Goal: Information Seeking & Learning: Learn about a topic

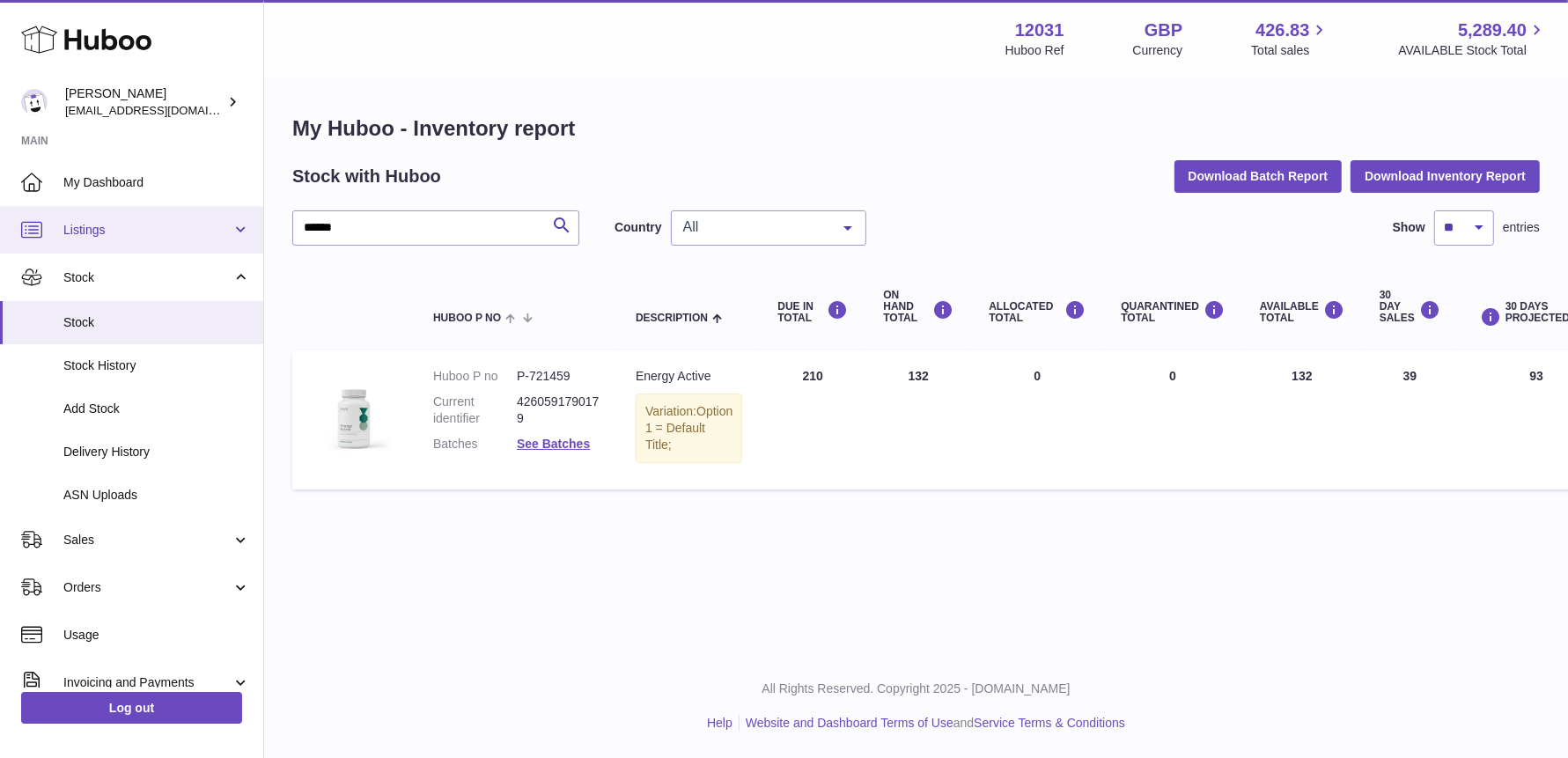
click at [75, 209] on div "Huboo Fritzi Nicolaus admin@makewellforyou.com Main My Dashboard Listings Not w…" at bounding box center [784, 379] width 1568 height 758
type input "*"
drag, startPoint x: 365, startPoint y: 230, endPoint x: 128, endPoint y: 225, distance: 237.1
click at [130, 226] on div "Huboo Fritzi Nicolaus admin@makewellforyou.com Main My Dashboard Listings Not w…" at bounding box center [784, 379] width 1568 height 758
drag, startPoint x: 242, startPoint y: 231, endPoint x: 104, endPoint y: 230, distance: 138.0
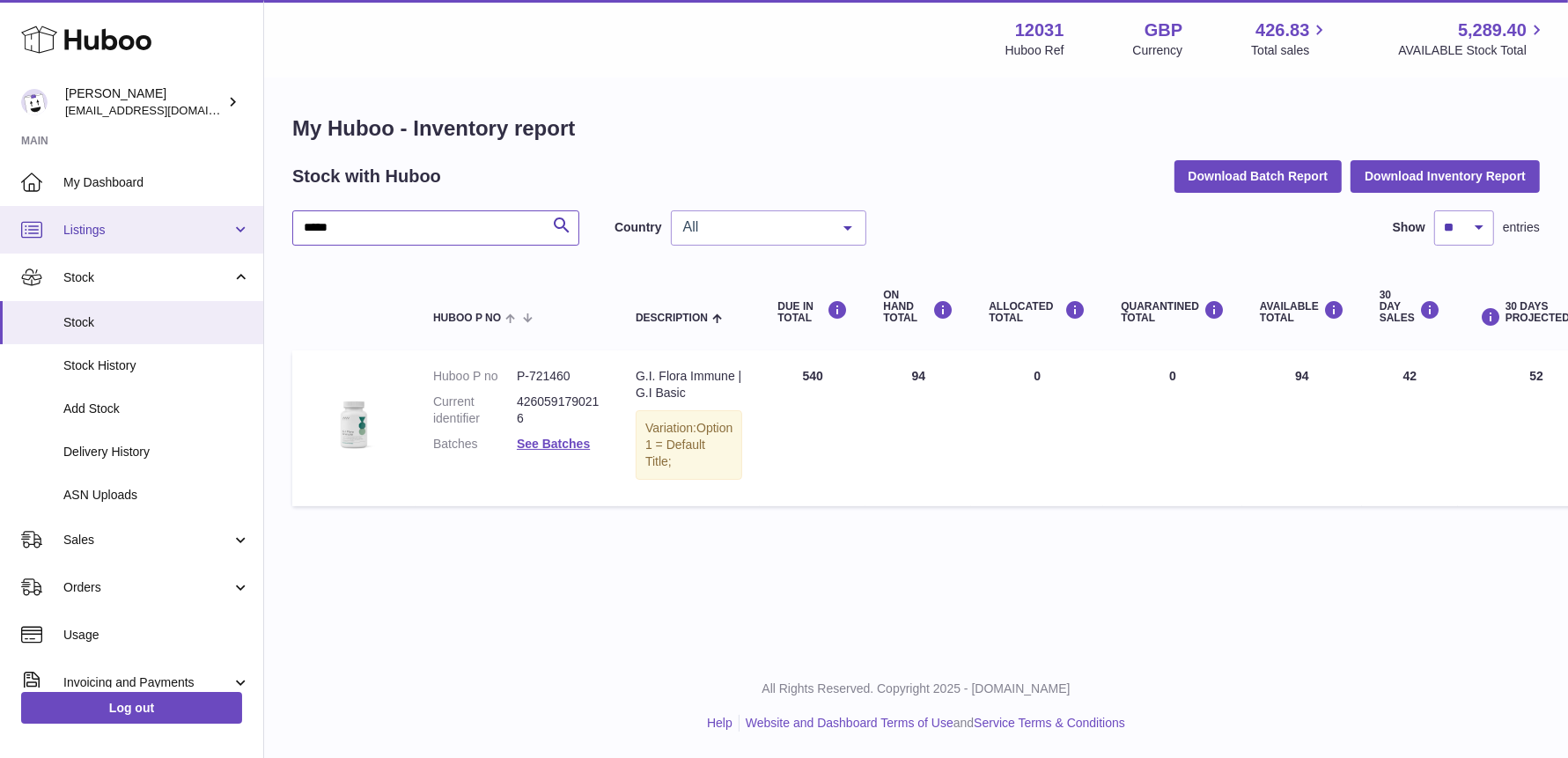
click at [106, 231] on div "Huboo Fritzi Nicolaus admin@makewellforyou.com Main My Dashboard Listings Not w…" at bounding box center [784, 379] width 1568 height 758
type input "******"
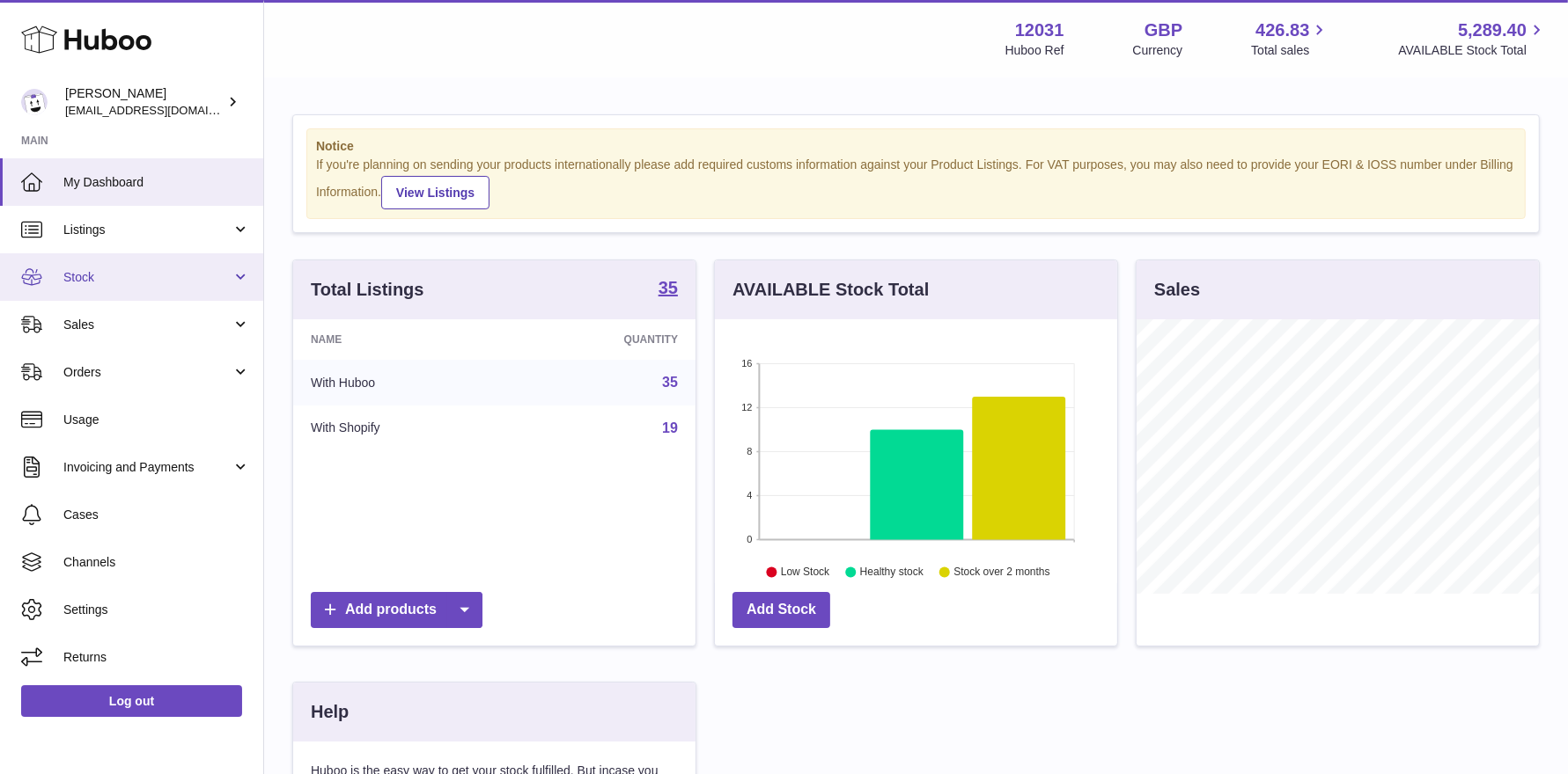
scroll to position [274, 403]
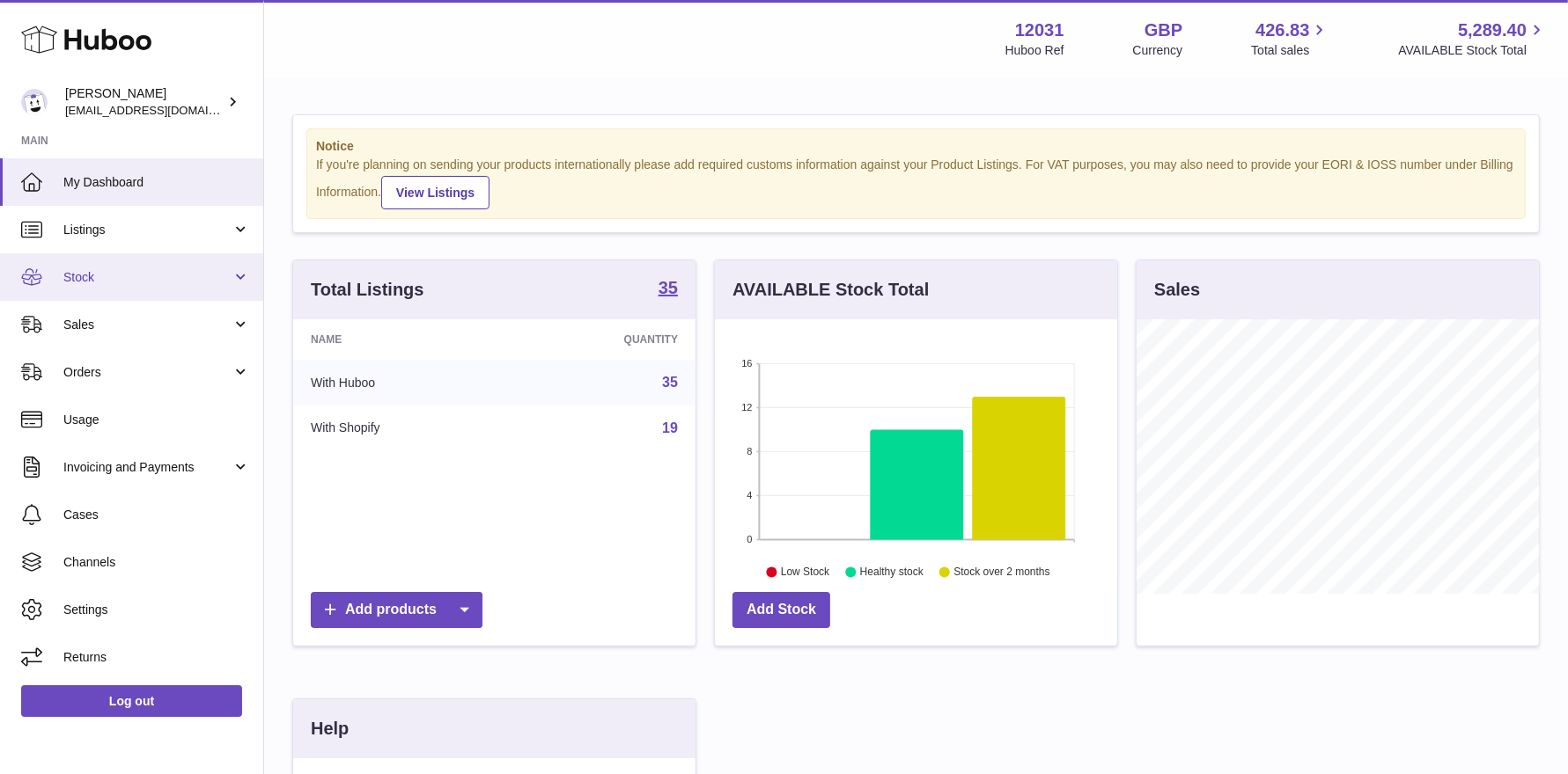
click at [106, 287] on link "Stock" at bounding box center [132, 277] width 263 height 47
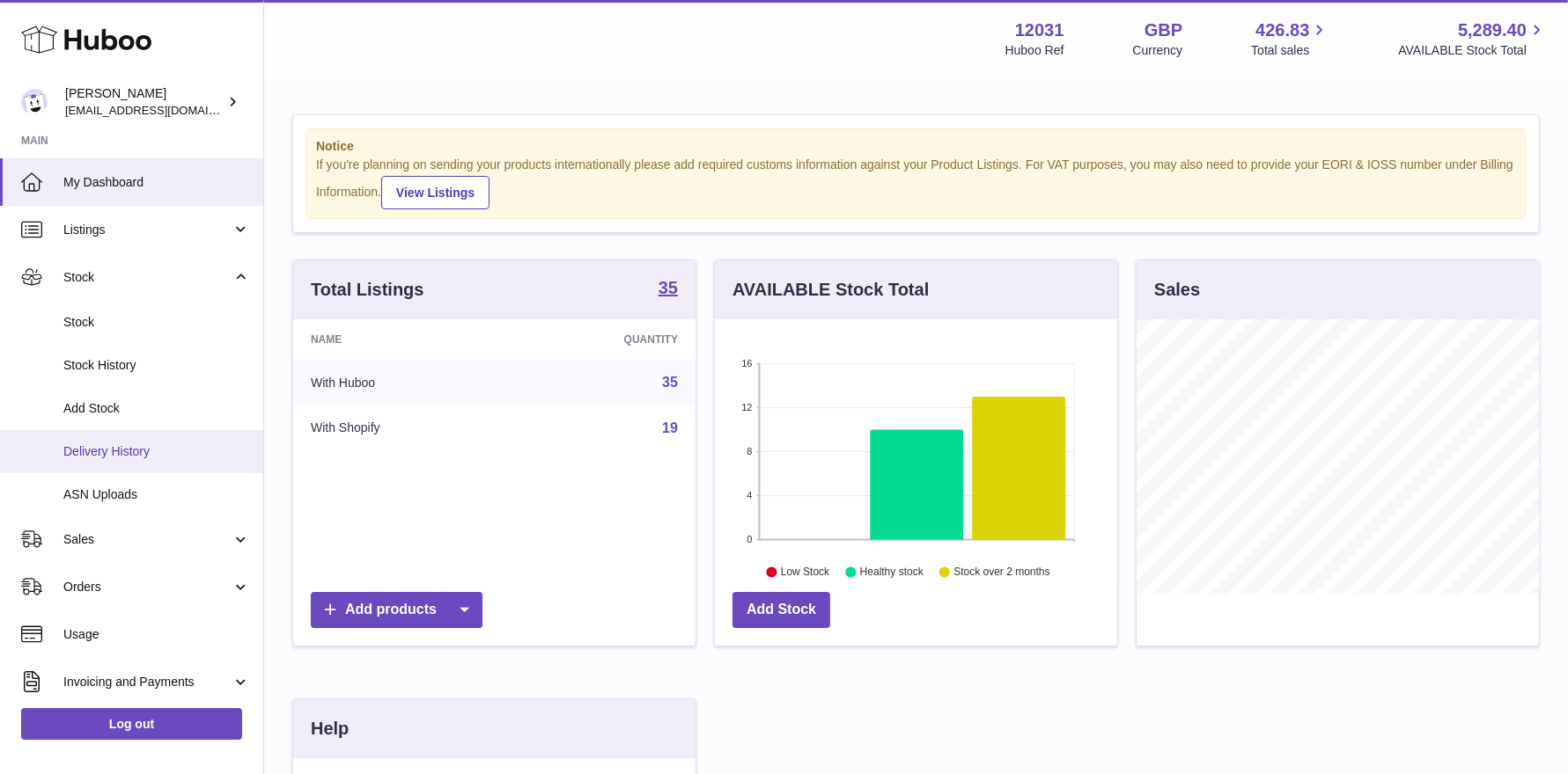
click at [128, 447] on span "Delivery History" at bounding box center [157, 451] width 186 height 16
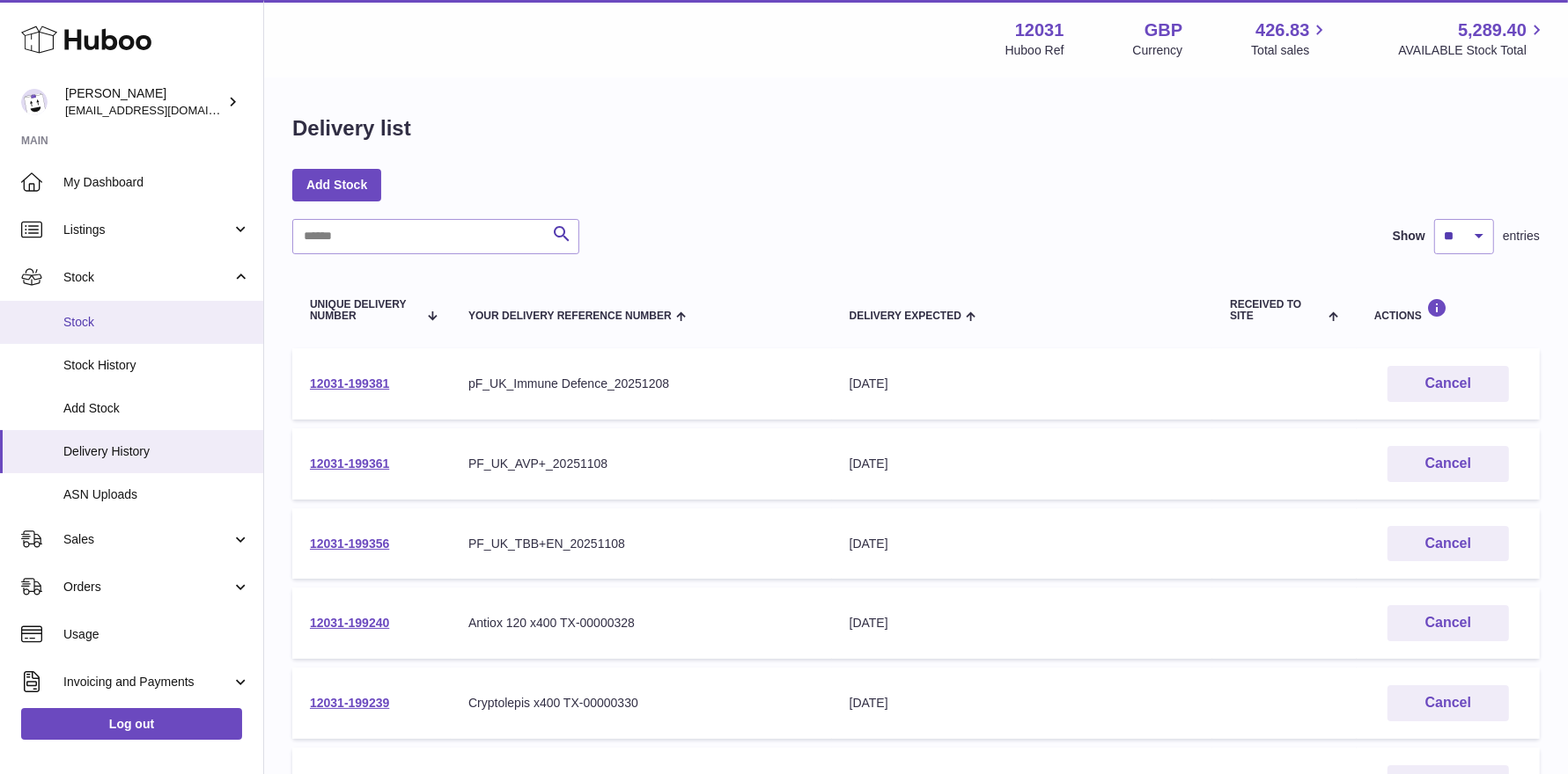
click at [92, 318] on span "Stock" at bounding box center [157, 322] width 186 height 16
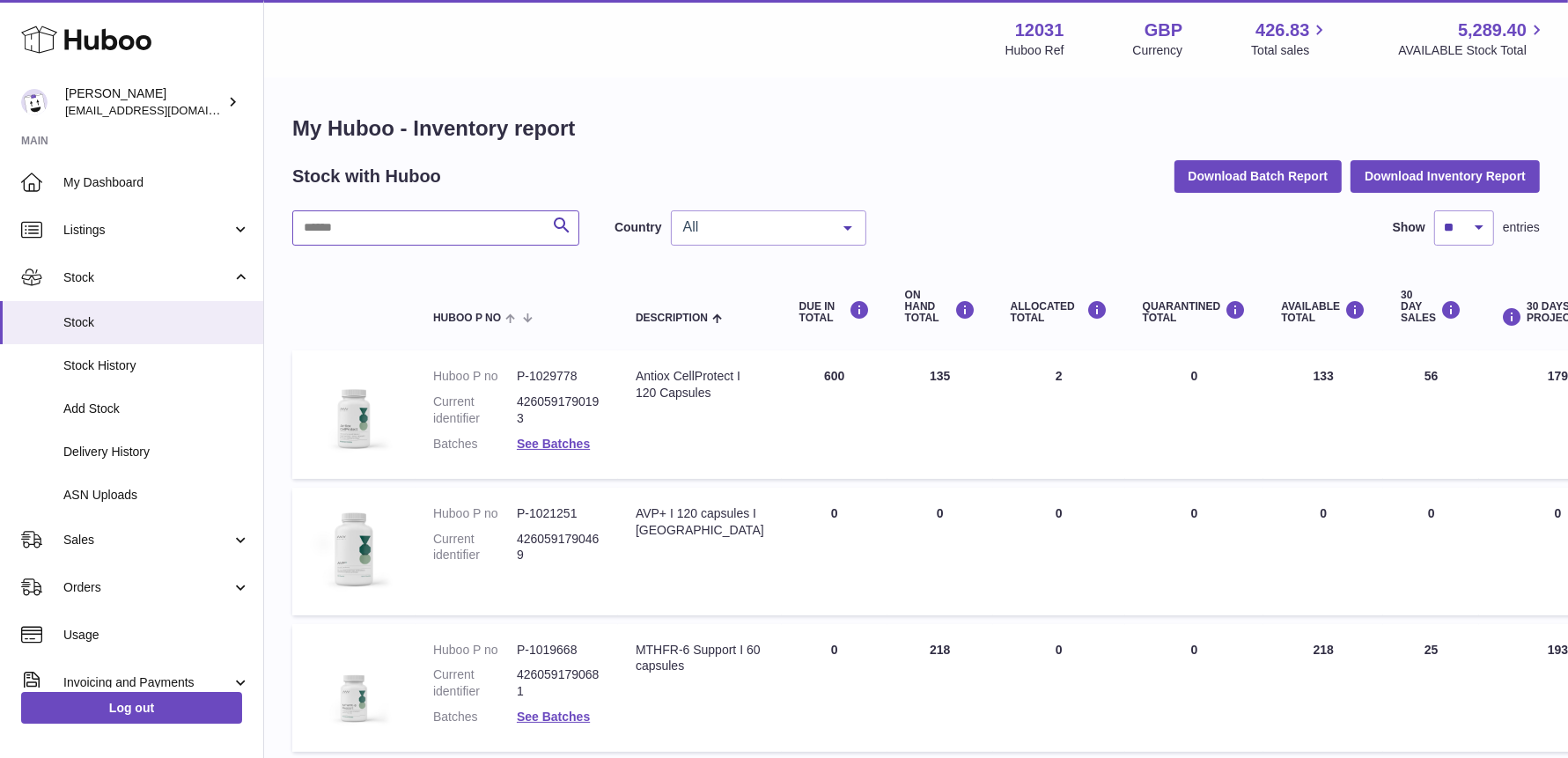
click at [337, 232] on input "text" at bounding box center [435, 228] width 287 height 36
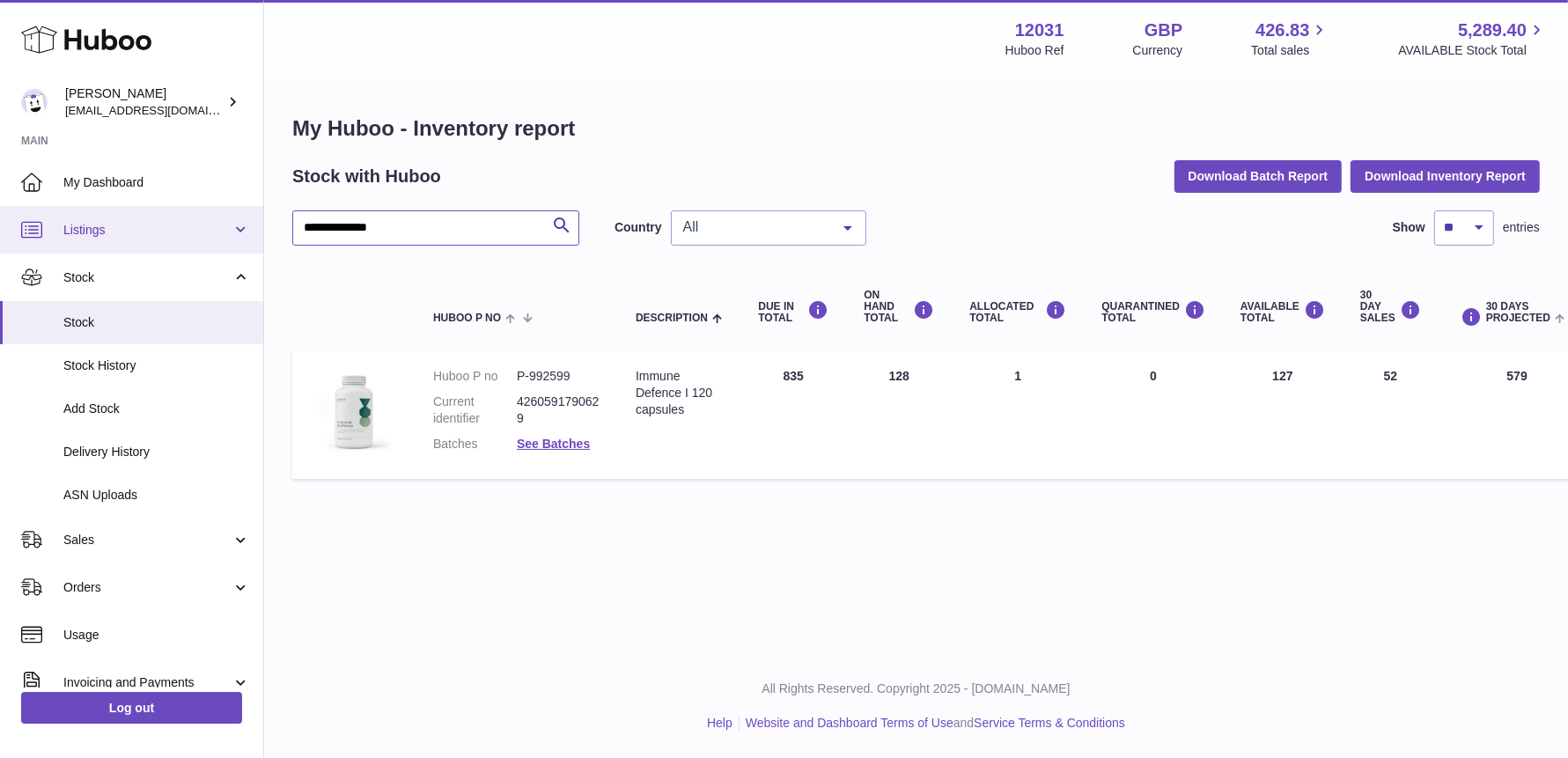
drag, startPoint x: 416, startPoint y: 234, endPoint x: 154, endPoint y: 236, distance: 262.0
click at [140, 237] on div "**********" at bounding box center [784, 379] width 1568 height 758
type input "*"
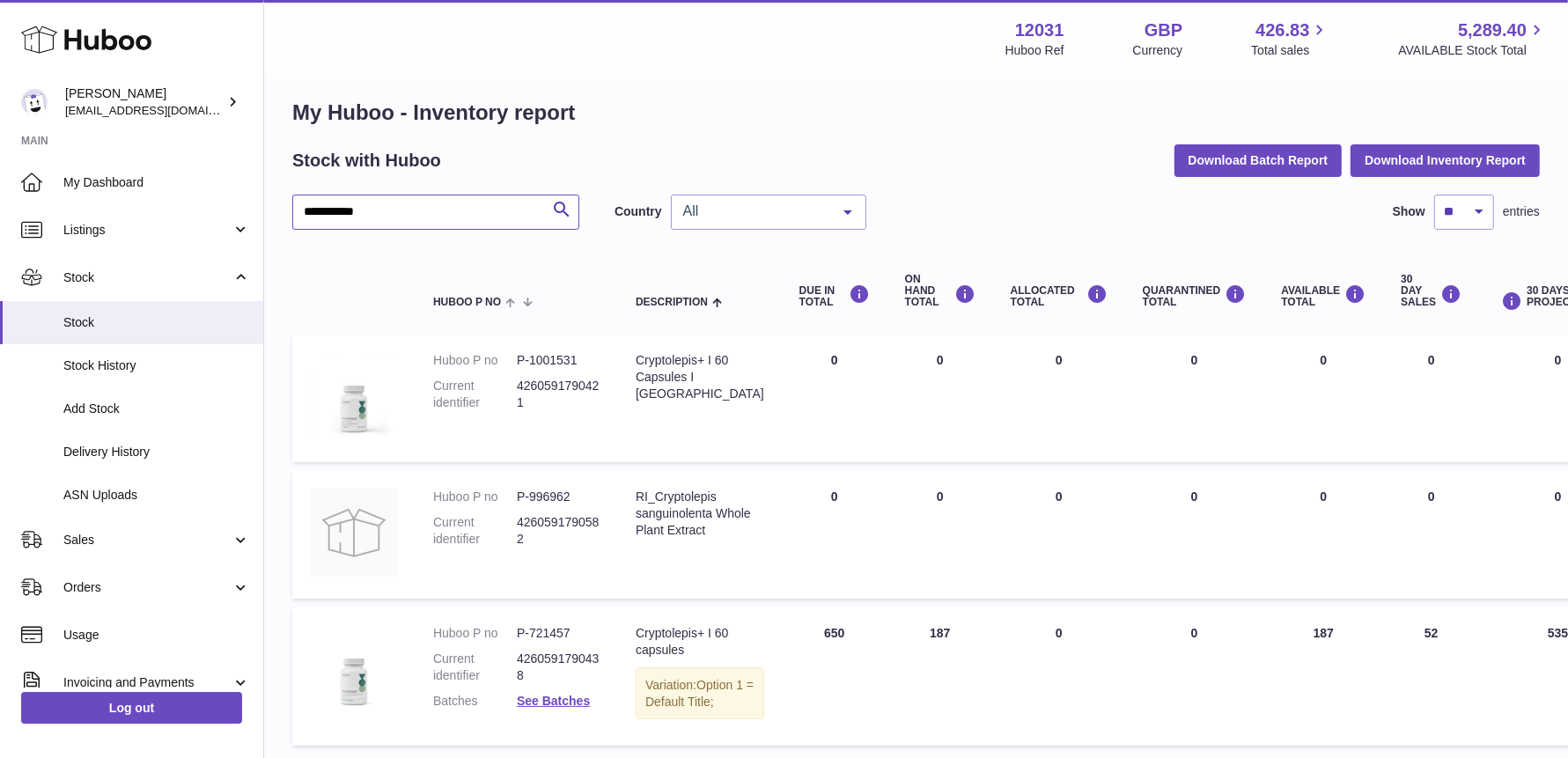
scroll to position [17, 0]
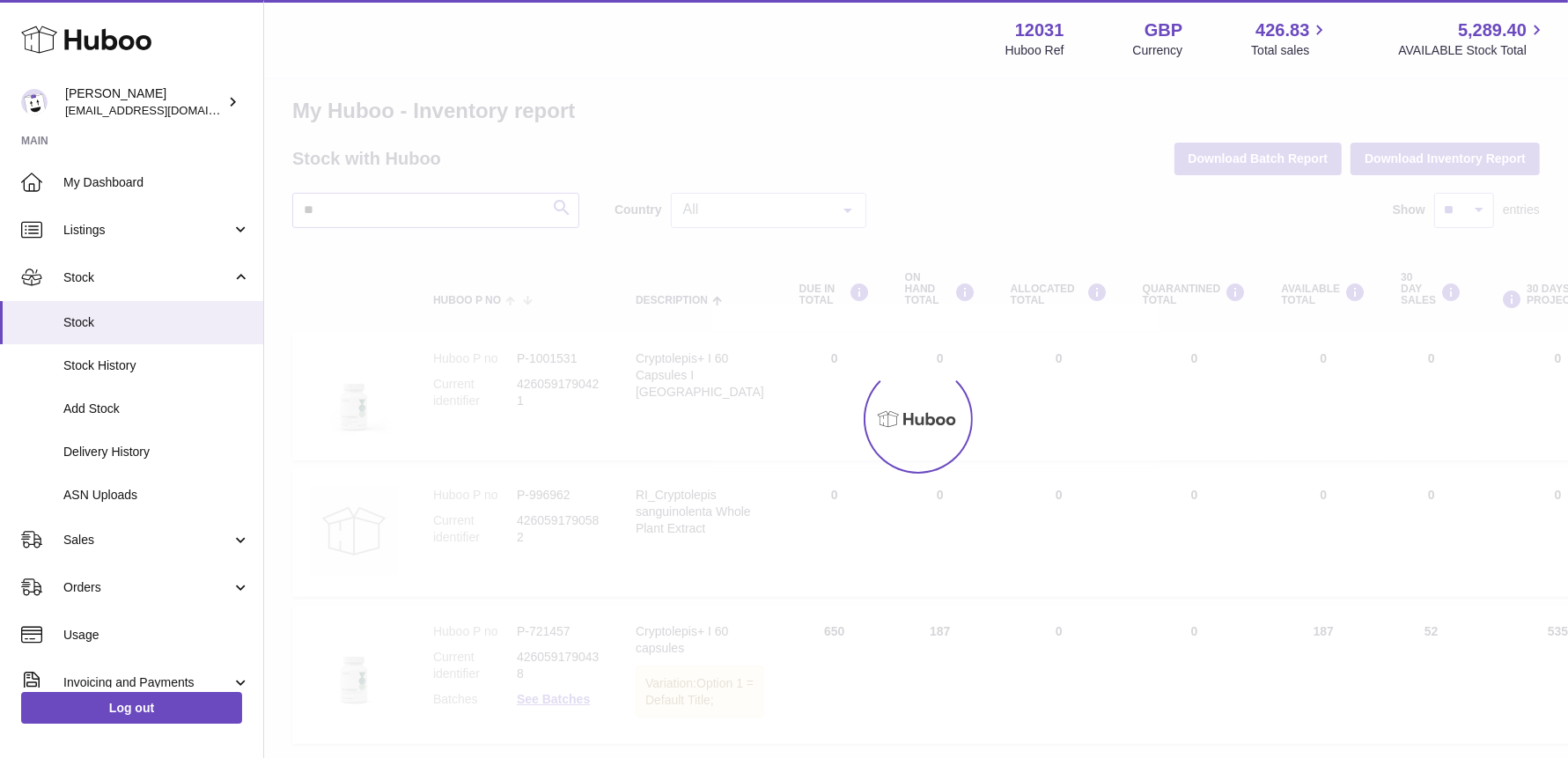
type input "*"
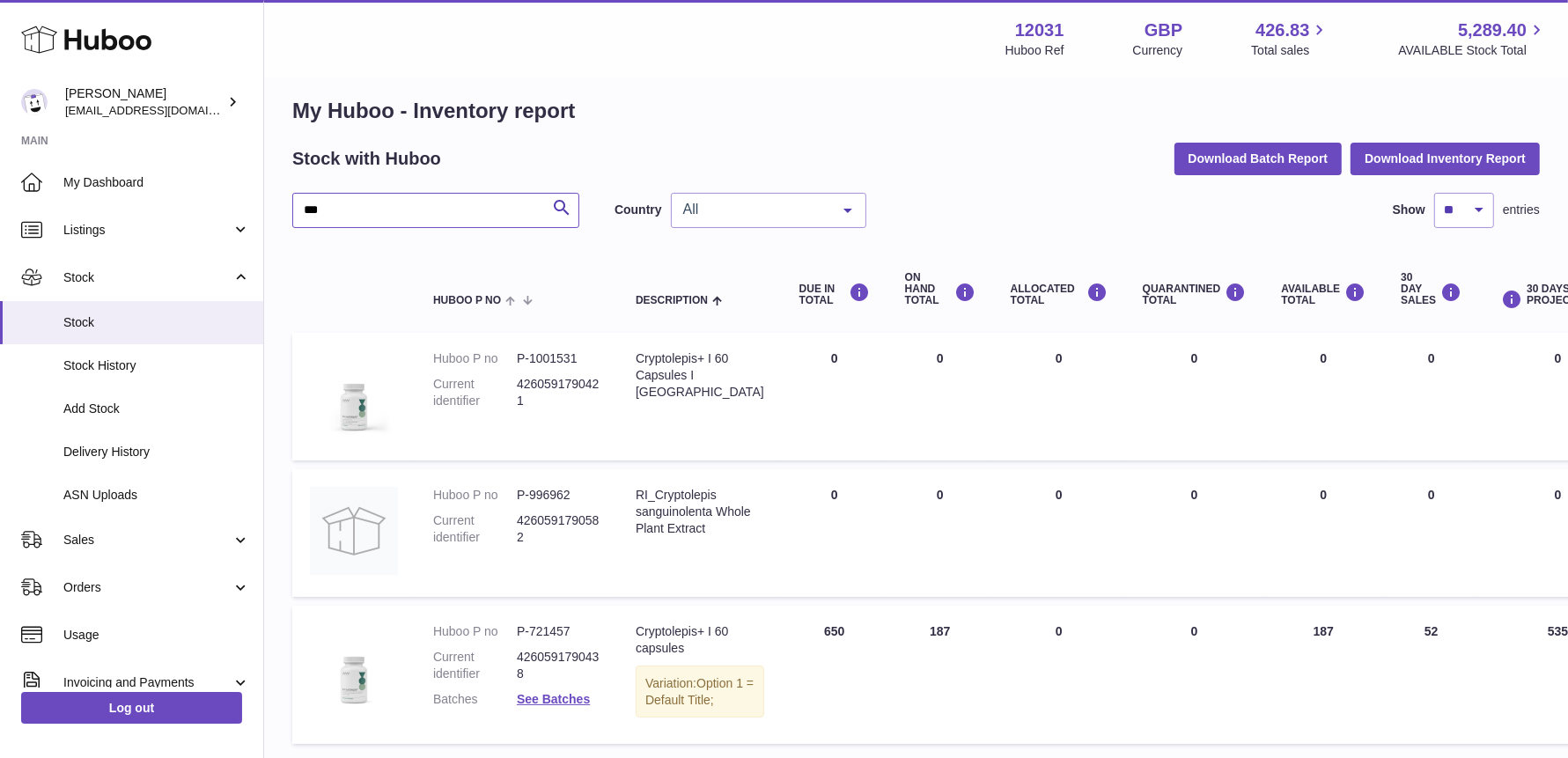
scroll to position [15, 0]
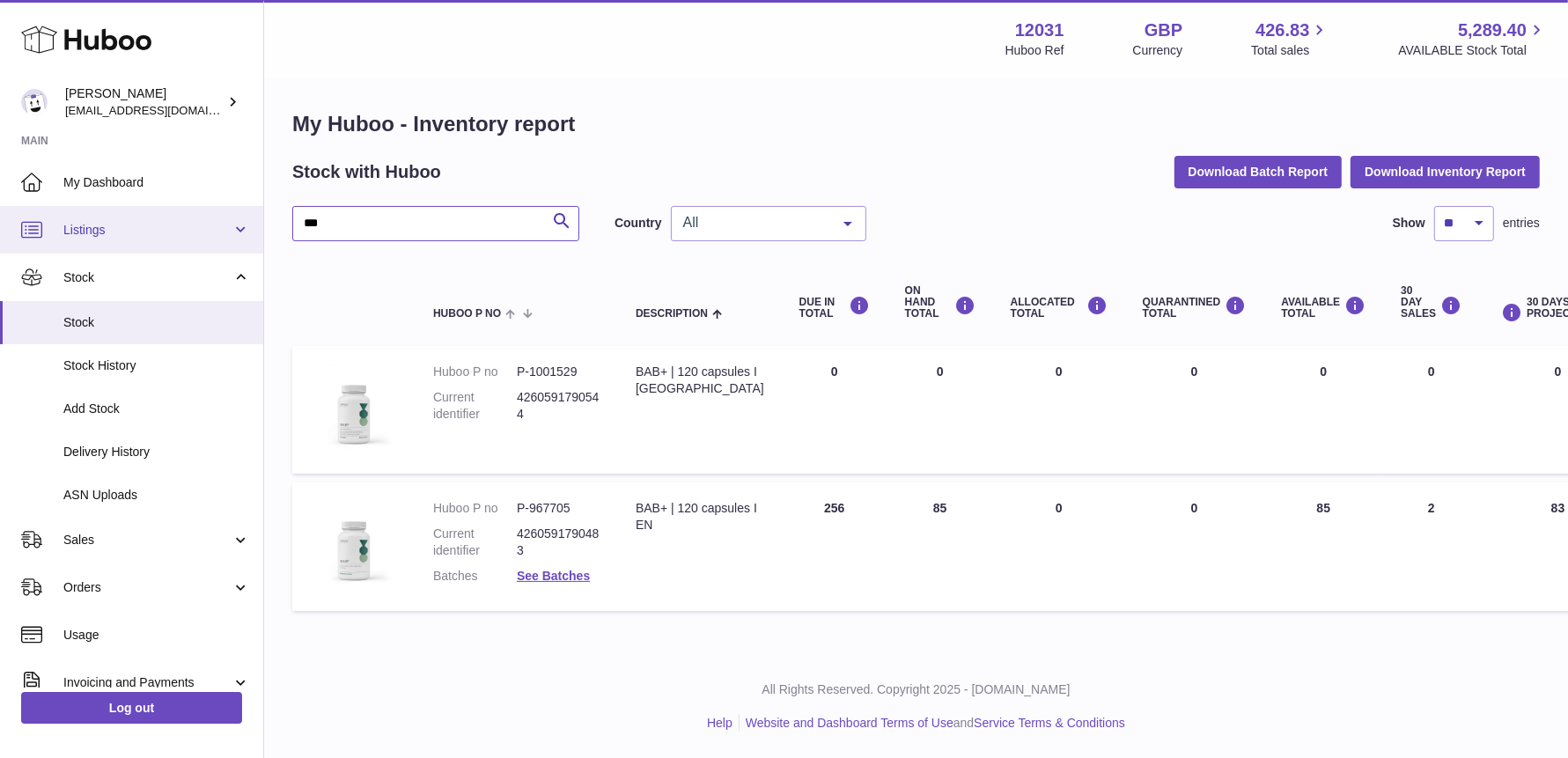
drag, startPoint x: 346, startPoint y: 213, endPoint x: 172, endPoint y: 215, distance: 174.0
click at [172, 215] on div "Huboo Fritzi Nicolaus admin@makewellforyou.com Main My Dashboard Listings Not w…" at bounding box center [784, 376] width 1568 height 762
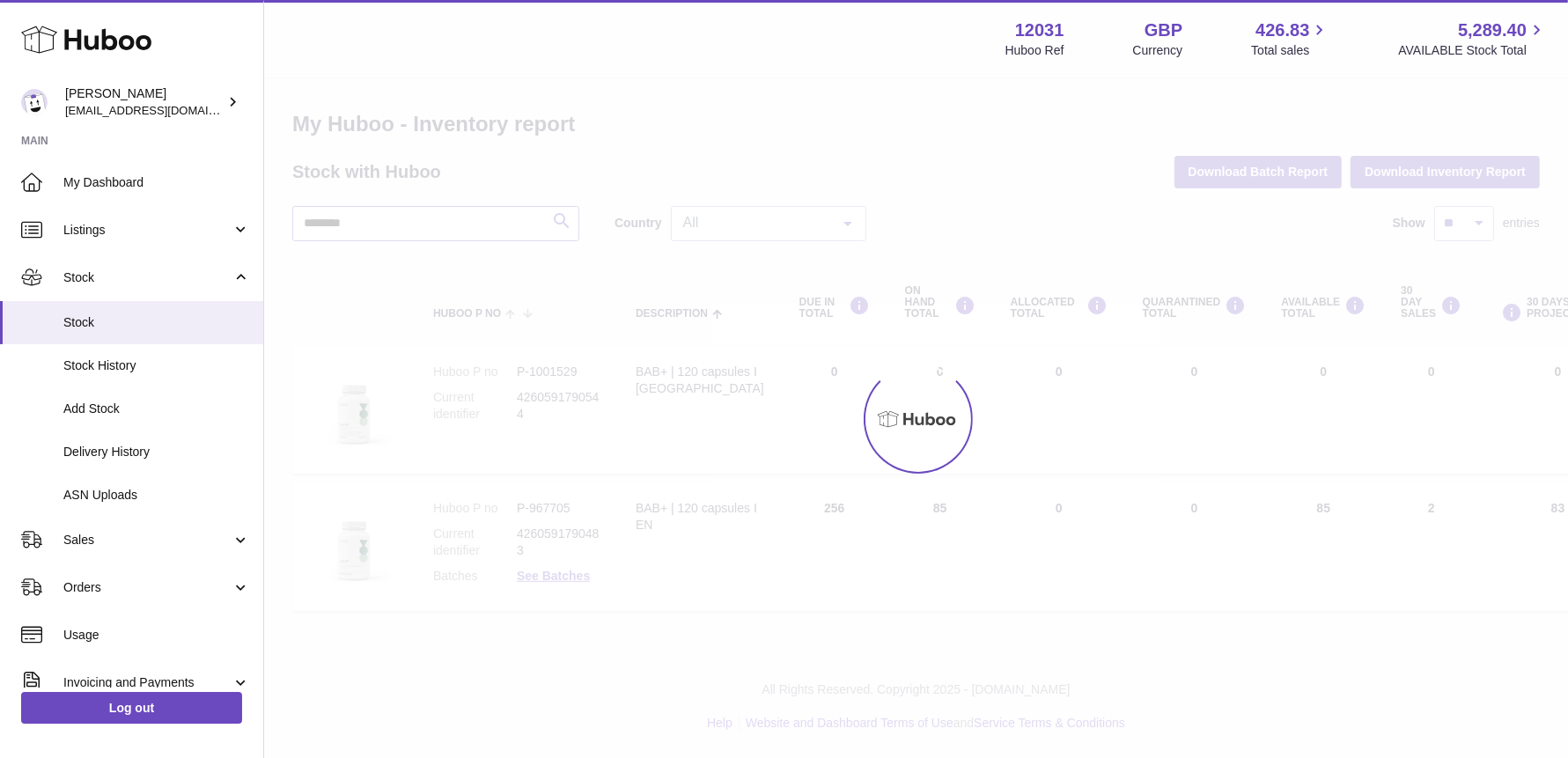
scroll to position [17, 0]
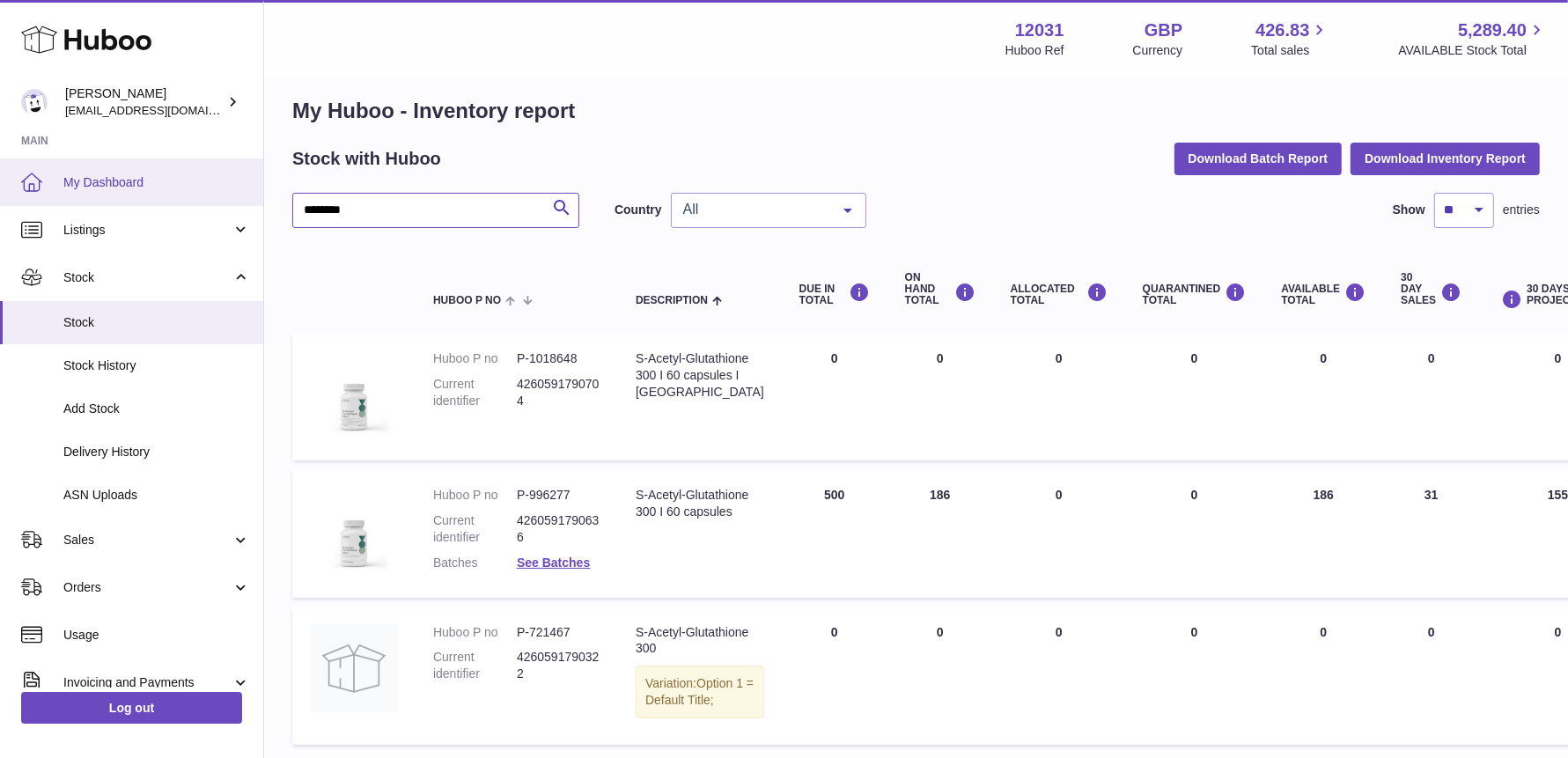
drag, startPoint x: 350, startPoint y: 216, endPoint x: 87, endPoint y: 197, distance: 263.7
click at [87, 197] on div "Huboo Fritzi Nicolaus admin@makewellforyou.com Main My Dashboard Listings Not w…" at bounding box center [784, 437] width 1568 height 910
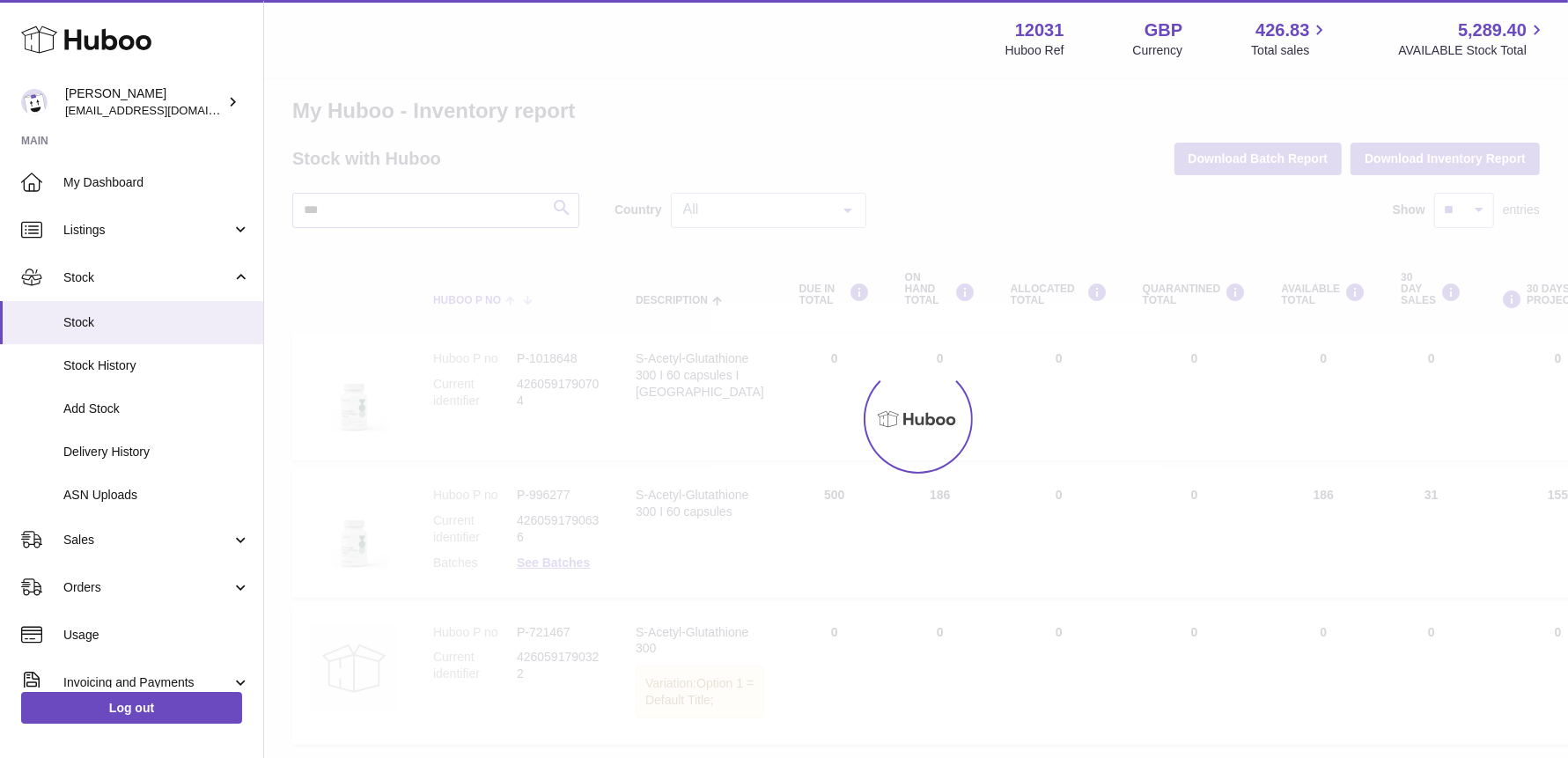
scroll to position [15, 0]
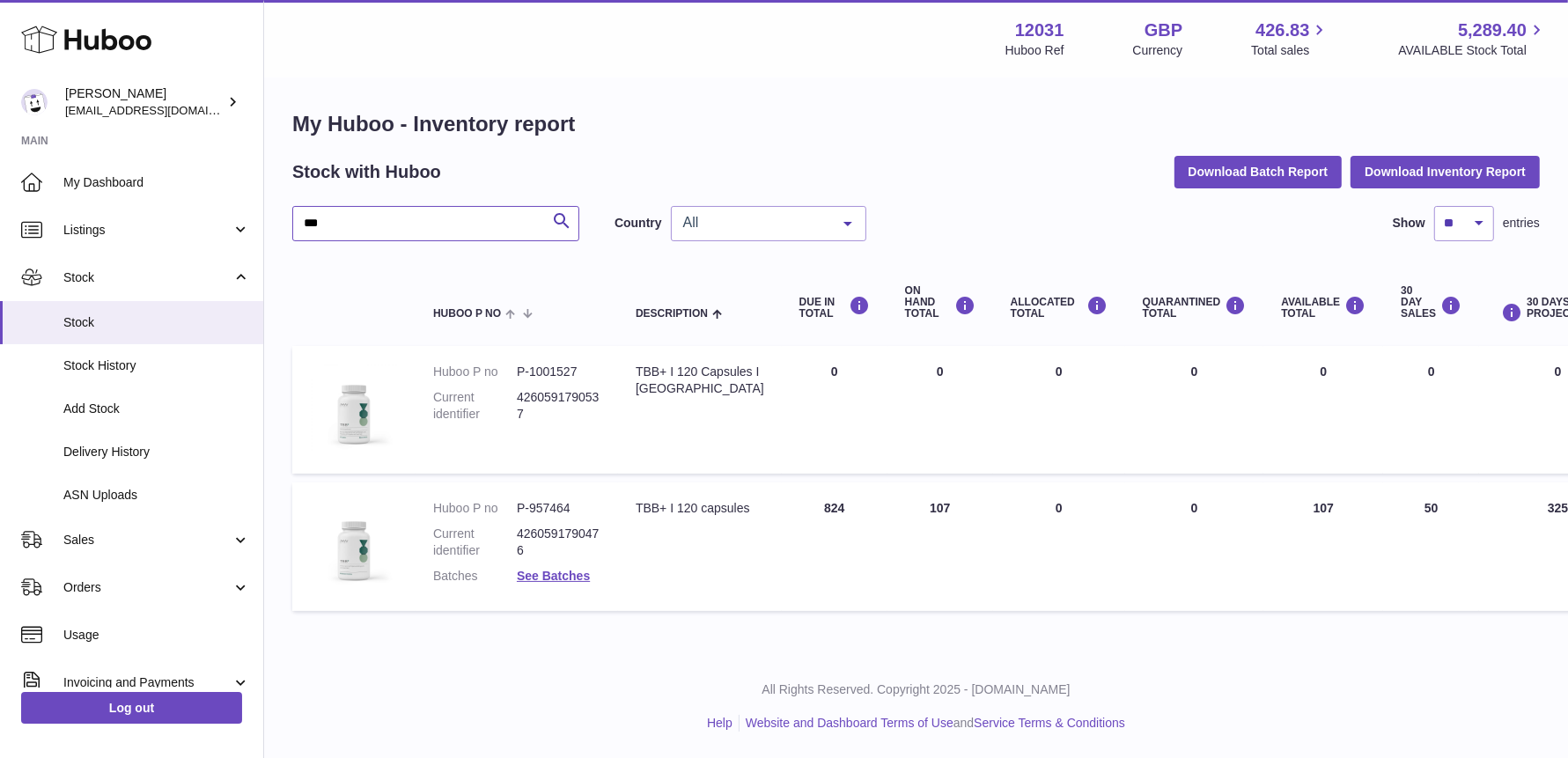
drag, startPoint x: 356, startPoint y: 212, endPoint x: 271, endPoint y: 190, distance: 87.8
click at [188, 199] on div "Huboo Fritzi Nicolaus admin@makewellforyou.com Main My Dashboard Listings Not w…" at bounding box center [784, 376] width 1568 height 762
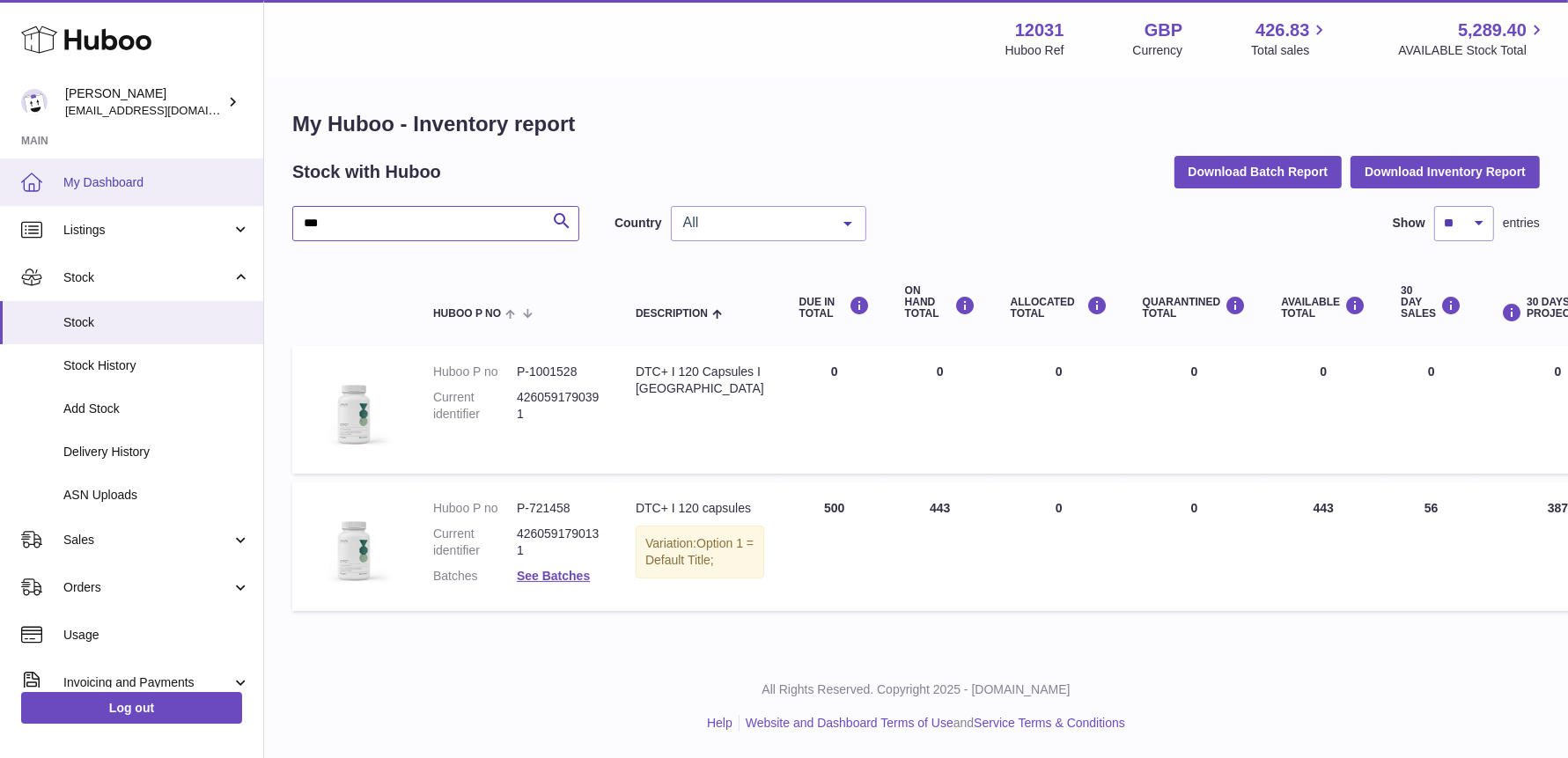
drag, startPoint x: 371, startPoint y: 217, endPoint x: 93, endPoint y: 166, distance: 282.6
click at [95, 166] on div "Huboo Fritzi Nicolaus admin@makewellforyou.com Main My Dashboard Listings Not w…" at bounding box center [784, 376] width 1568 height 762
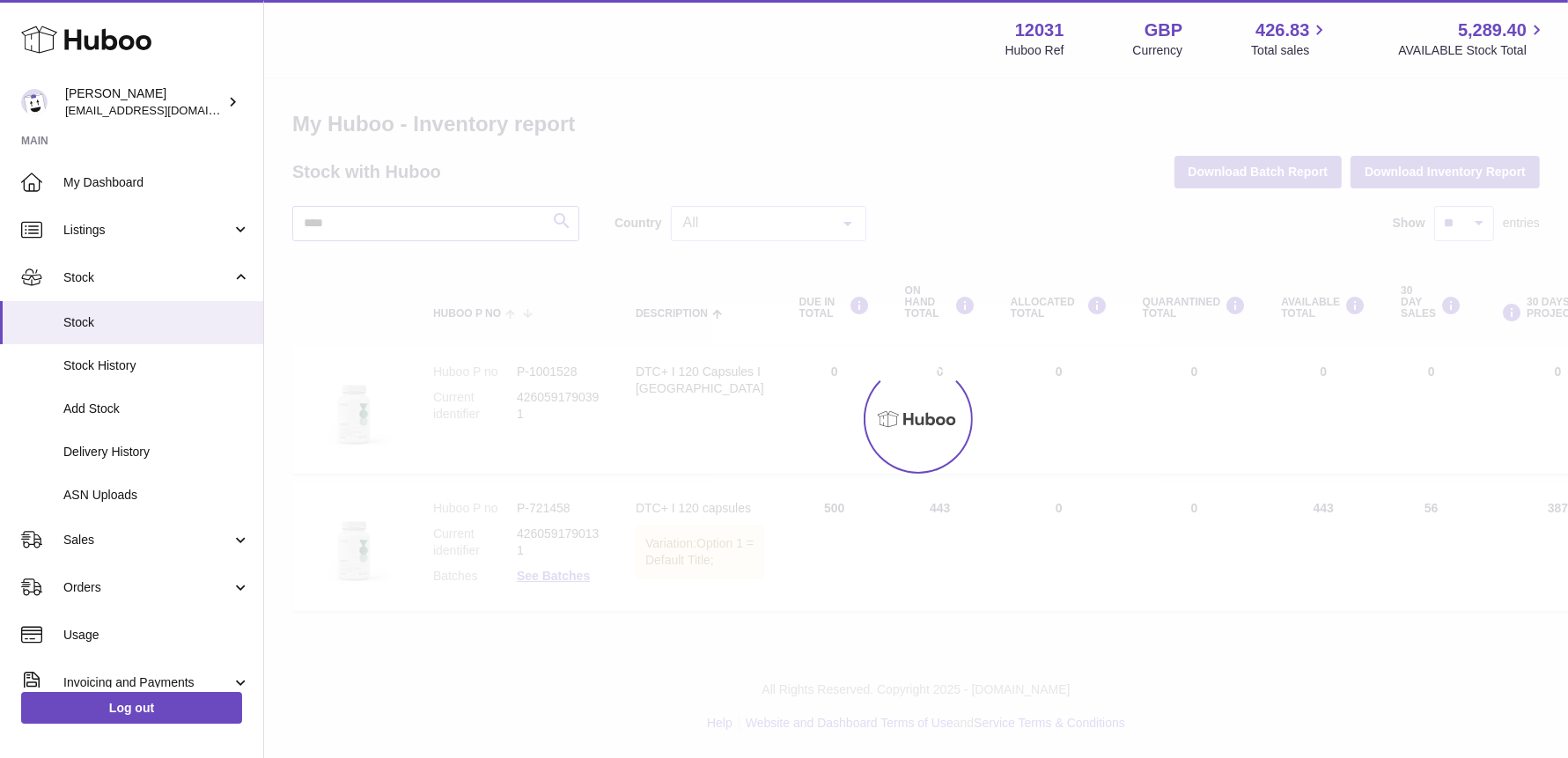
scroll to position [15, 0]
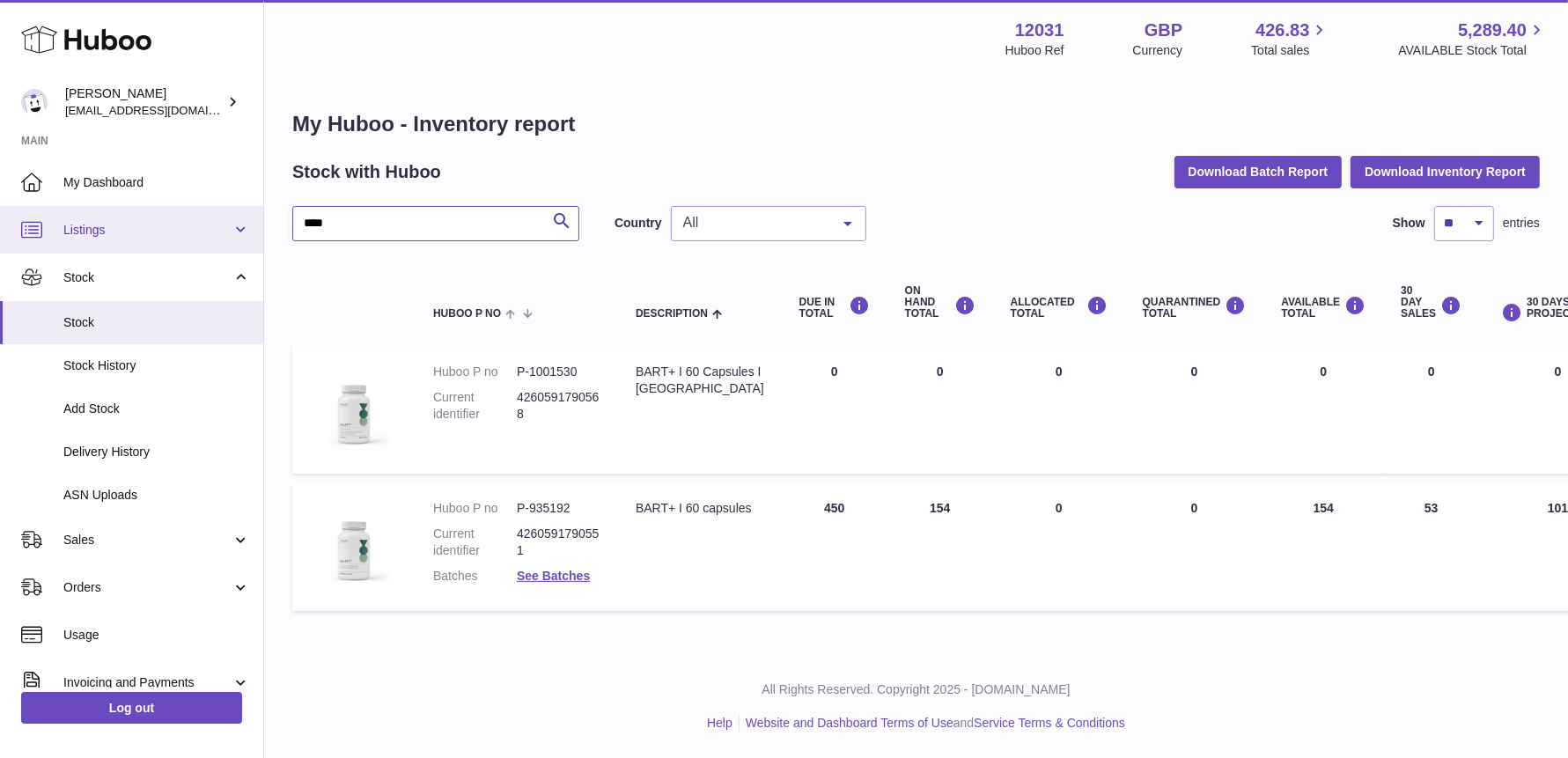
drag, startPoint x: 365, startPoint y: 207, endPoint x: 200, endPoint y: 215, distance: 165.2
click at [200, 215] on div "Huboo Fritzi Nicolaus admin@makewellforyou.com Main My Dashboard Listings Not w…" at bounding box center [784, 376] width 1568 height 762
type input "***"
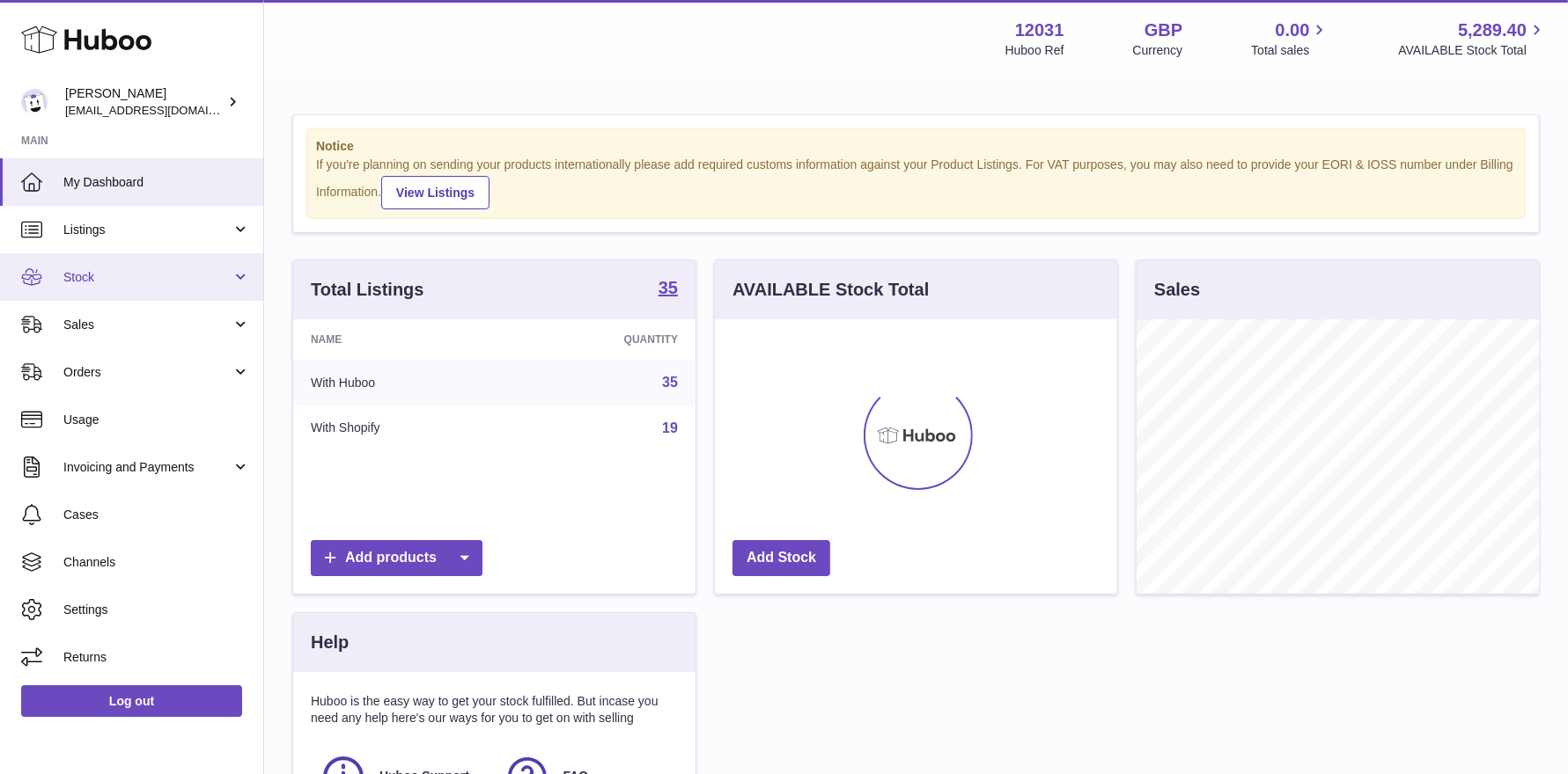
scroll to position [274, 403]
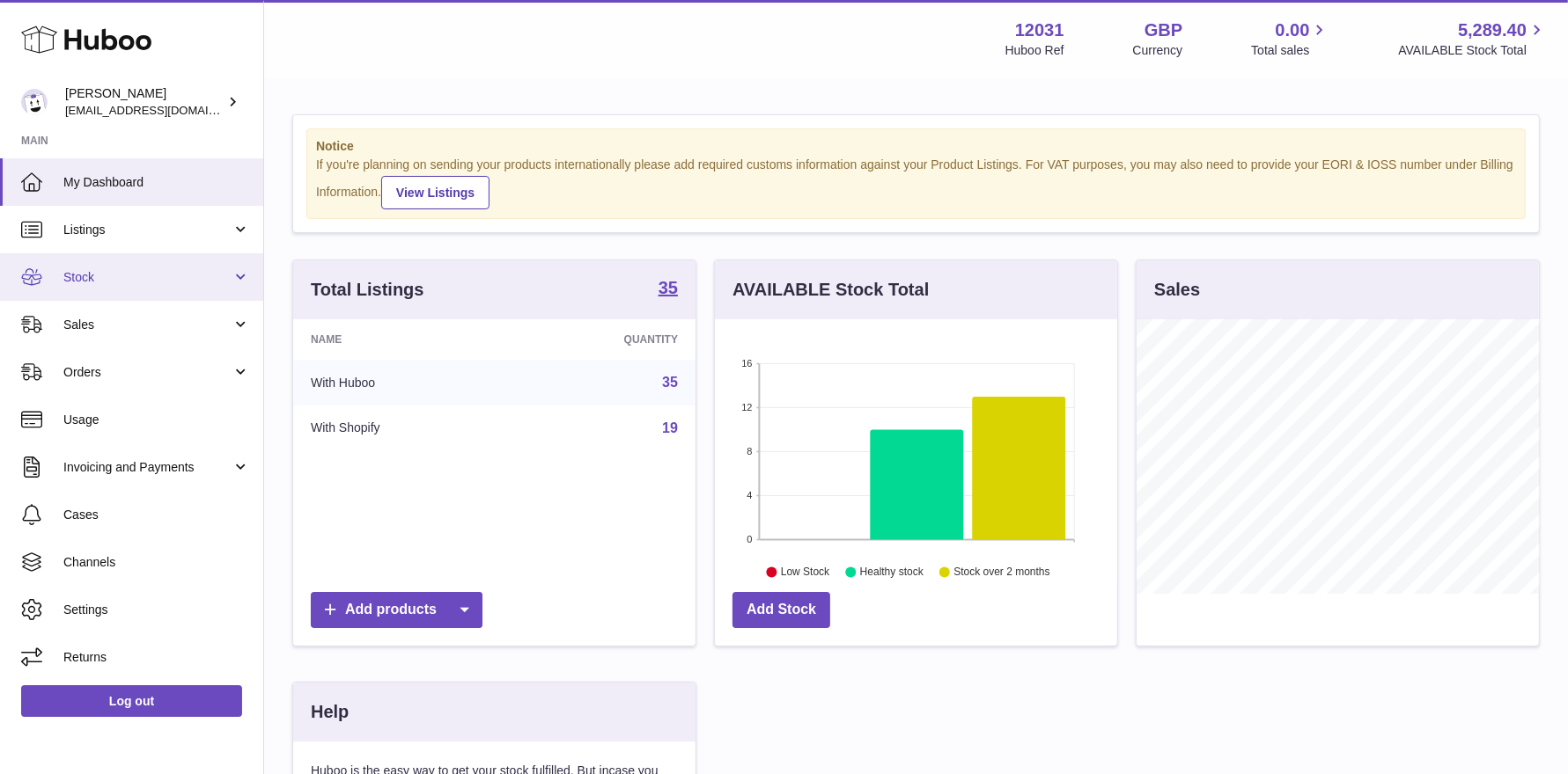
click at [139, 283] on span "Stock" at bounding box center [147, 277] width 168 height 16
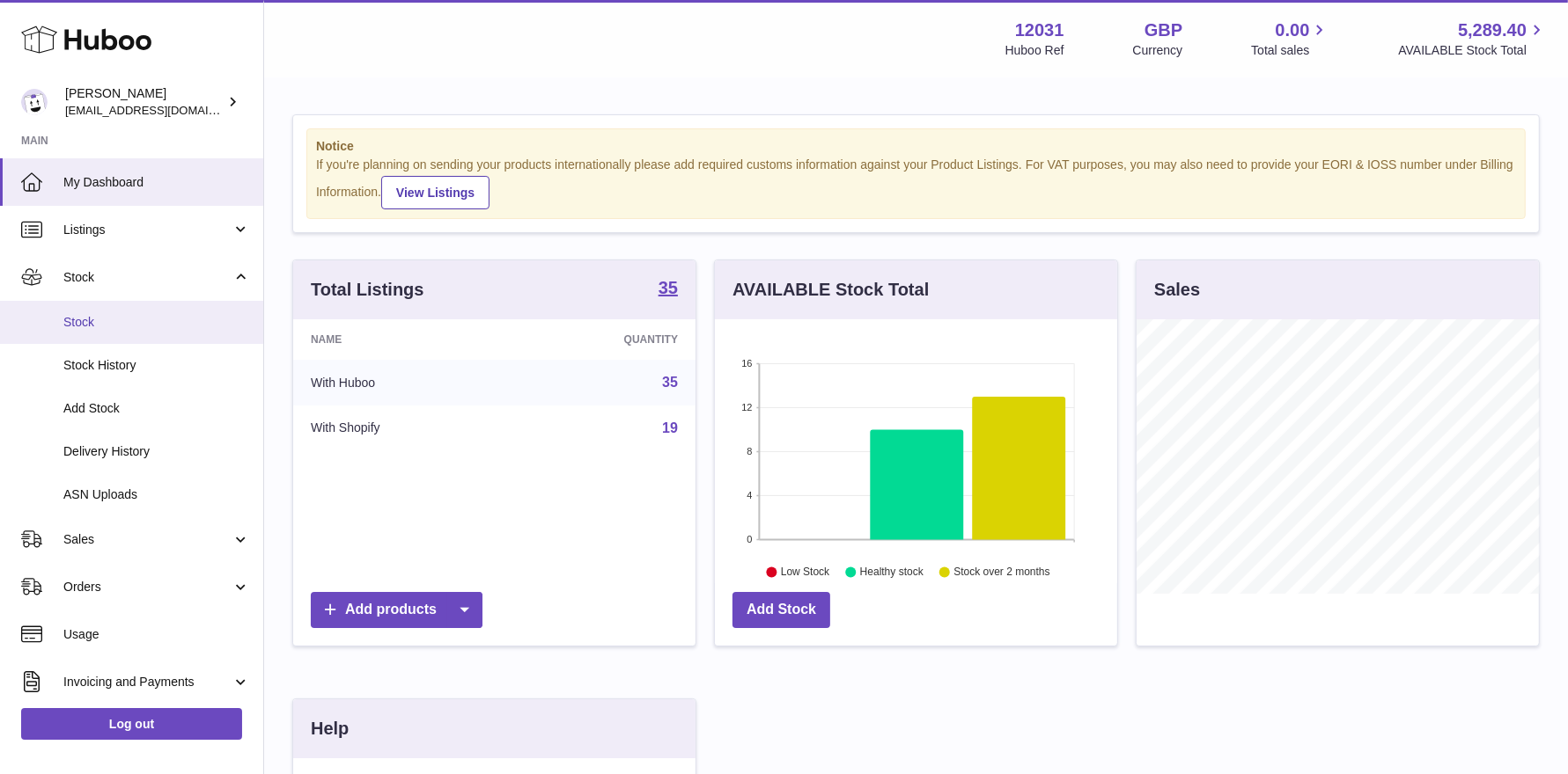
click at [132, 340] on link "Stock" at bounding box center [132, 322] width 263 height 43
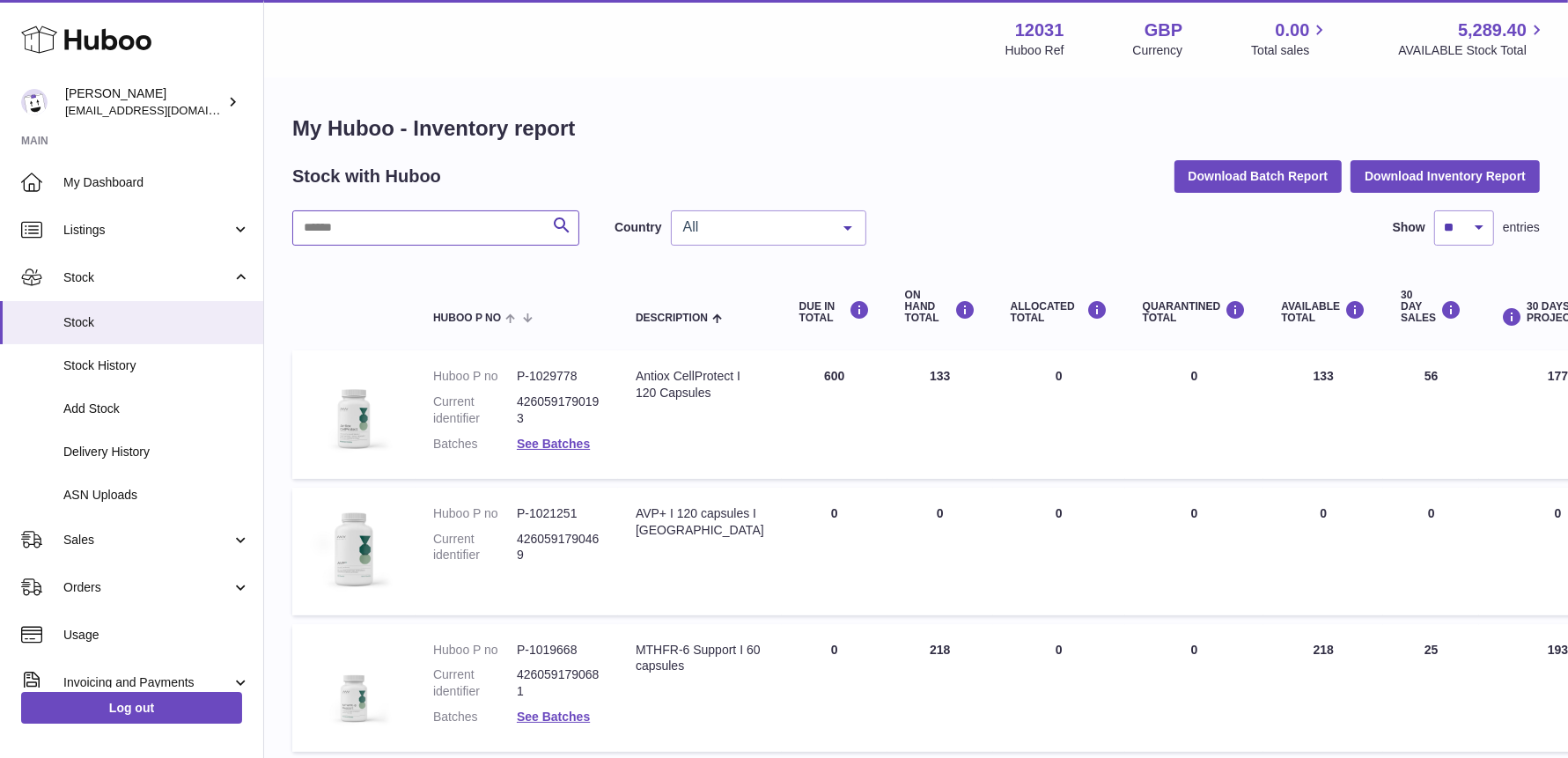
click at [403, 235] on input "text" at bounding box center [435, 228] width 287 height 36
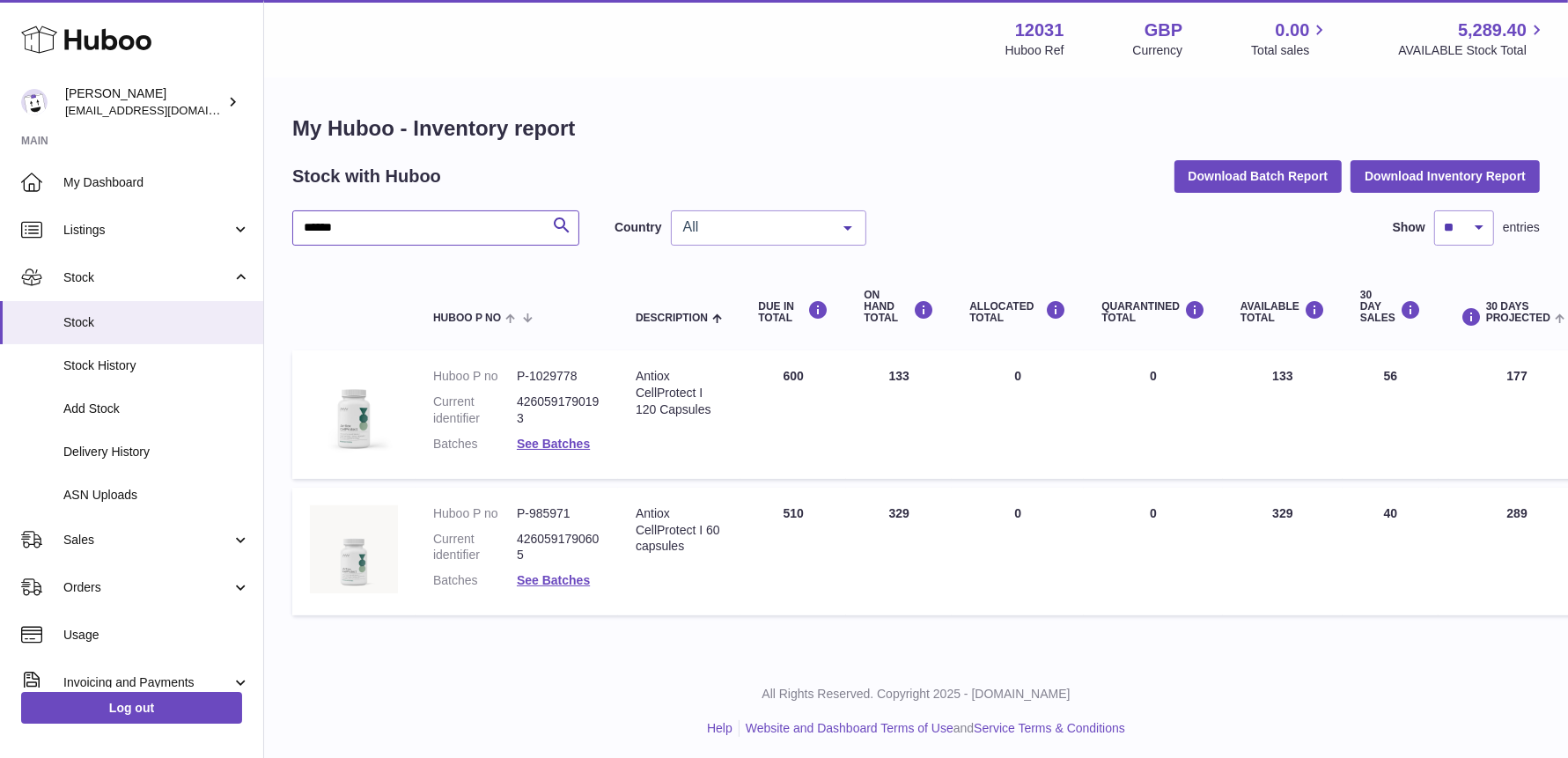
type input "******"
